Goal: Find contact information: Find contact information

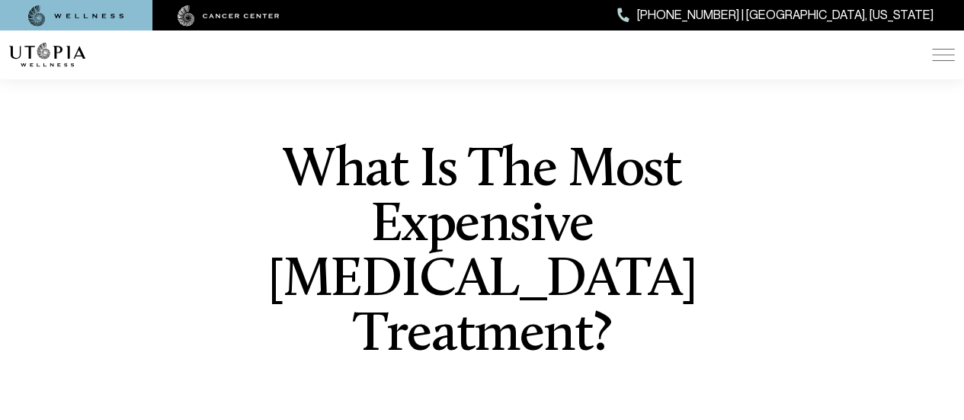
click at [115, 11] on img at bounding box center [76, 15] width 96 height 21
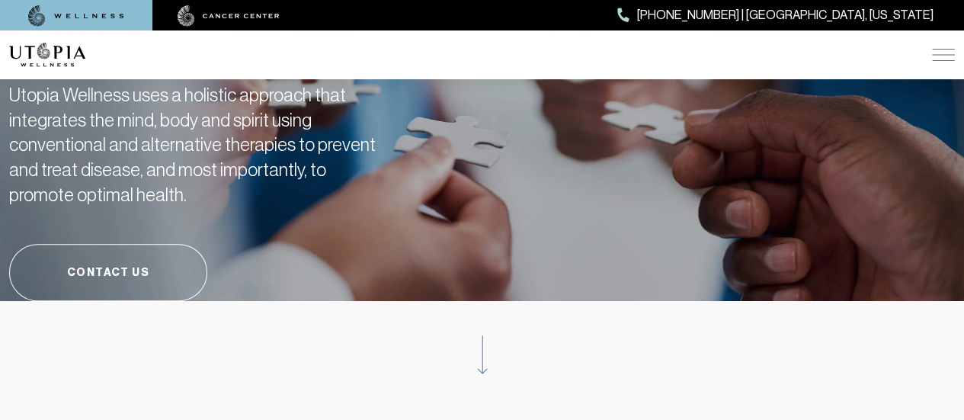
scroll to position [152, 0]
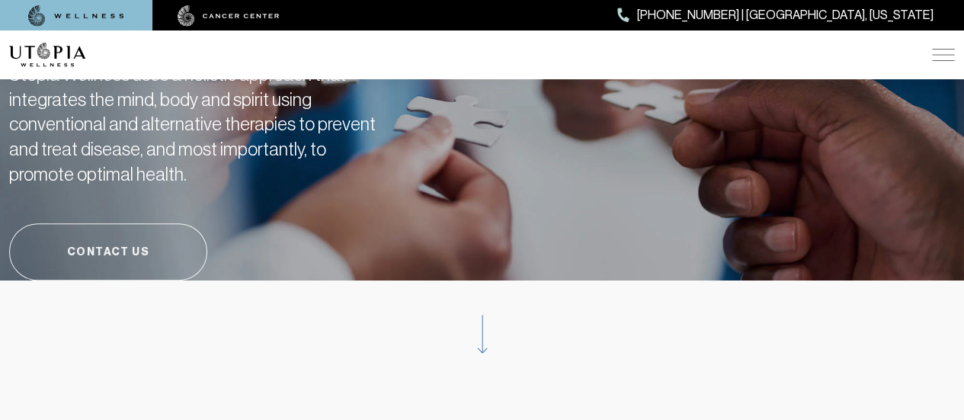
click at [171, 251] on link "Contact Us" at bounding box center [108, 251] width 198 height 57
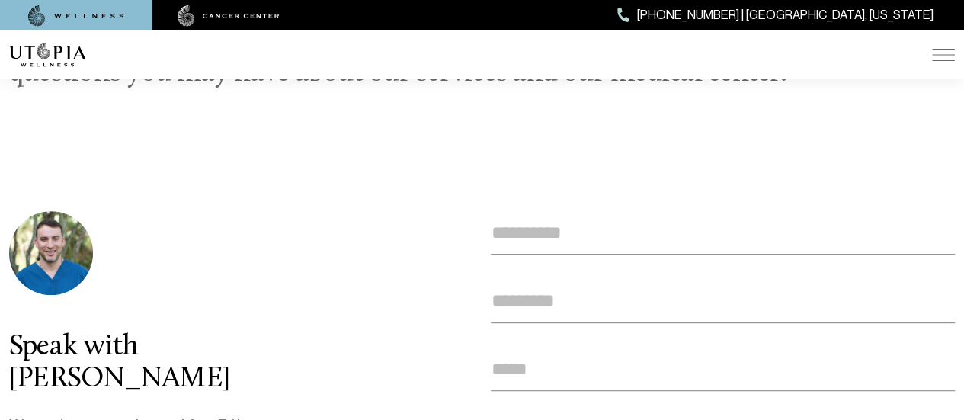
scroll to position [210, 0]
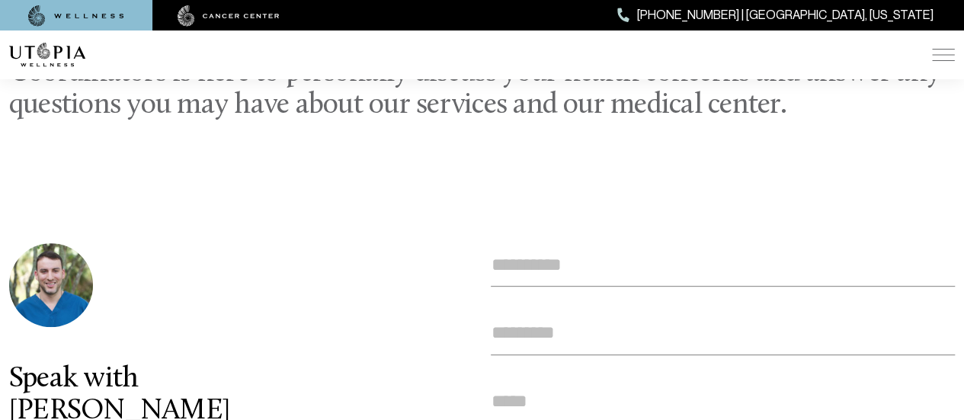
click at [114, 18] on img at bounding box center [76, 15] width 96 height 21
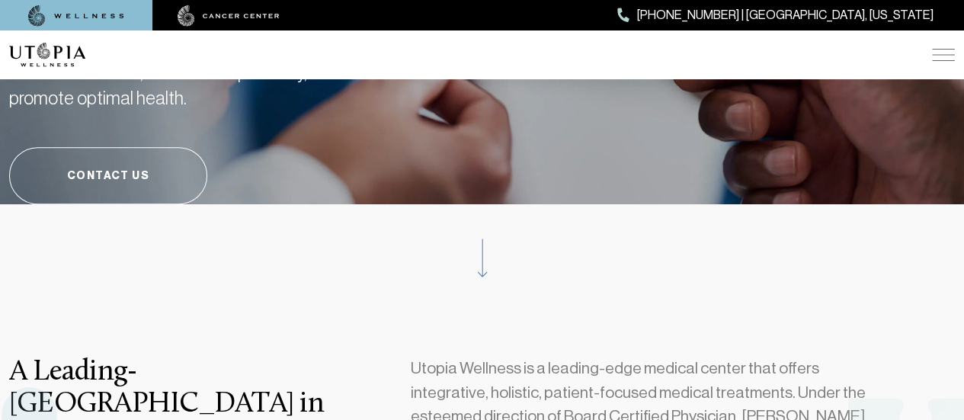
scroll to position [457, 0]
